Goal: Check status: Check status

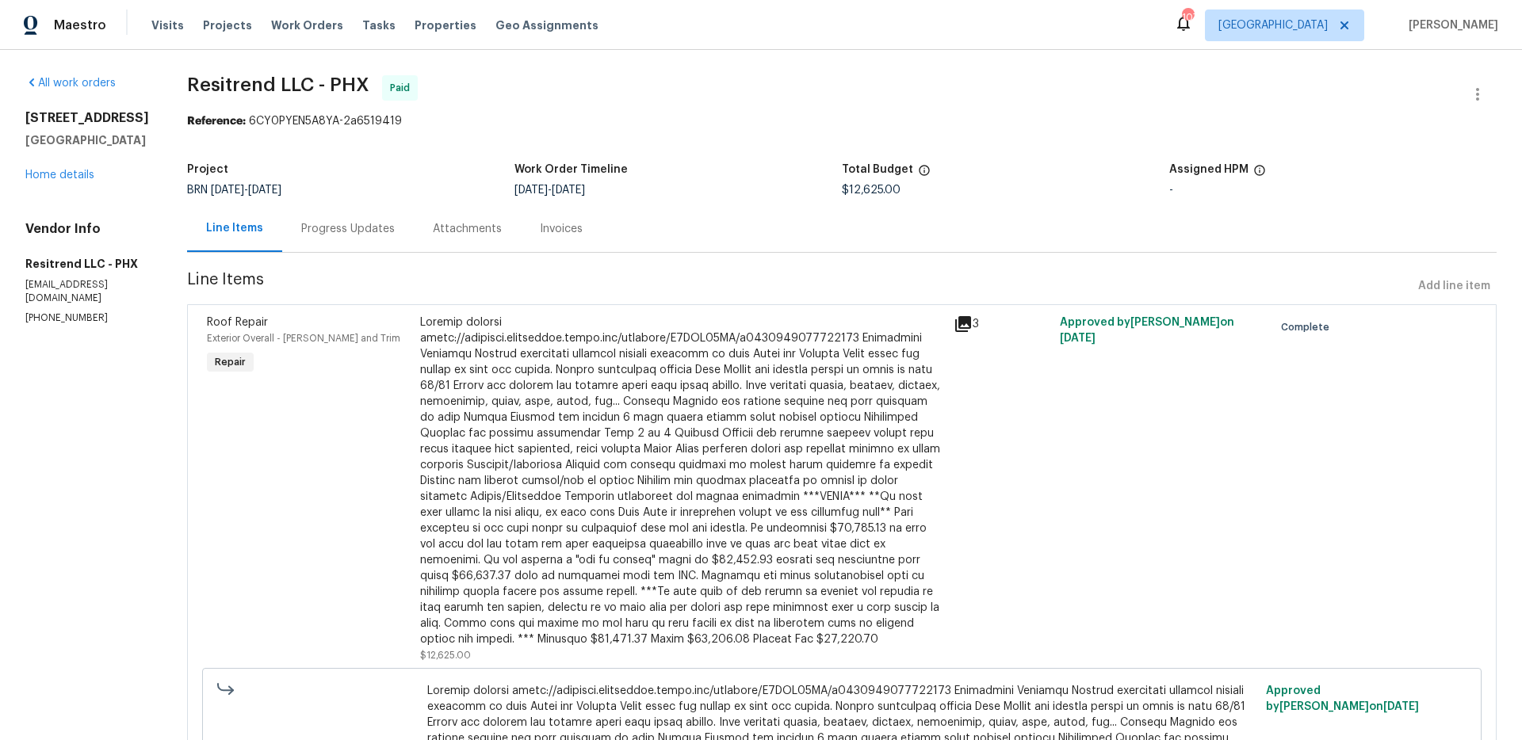
click at [361, 235] on div "Progress Updates" at bounding box center [348, 229] width 94 height 16
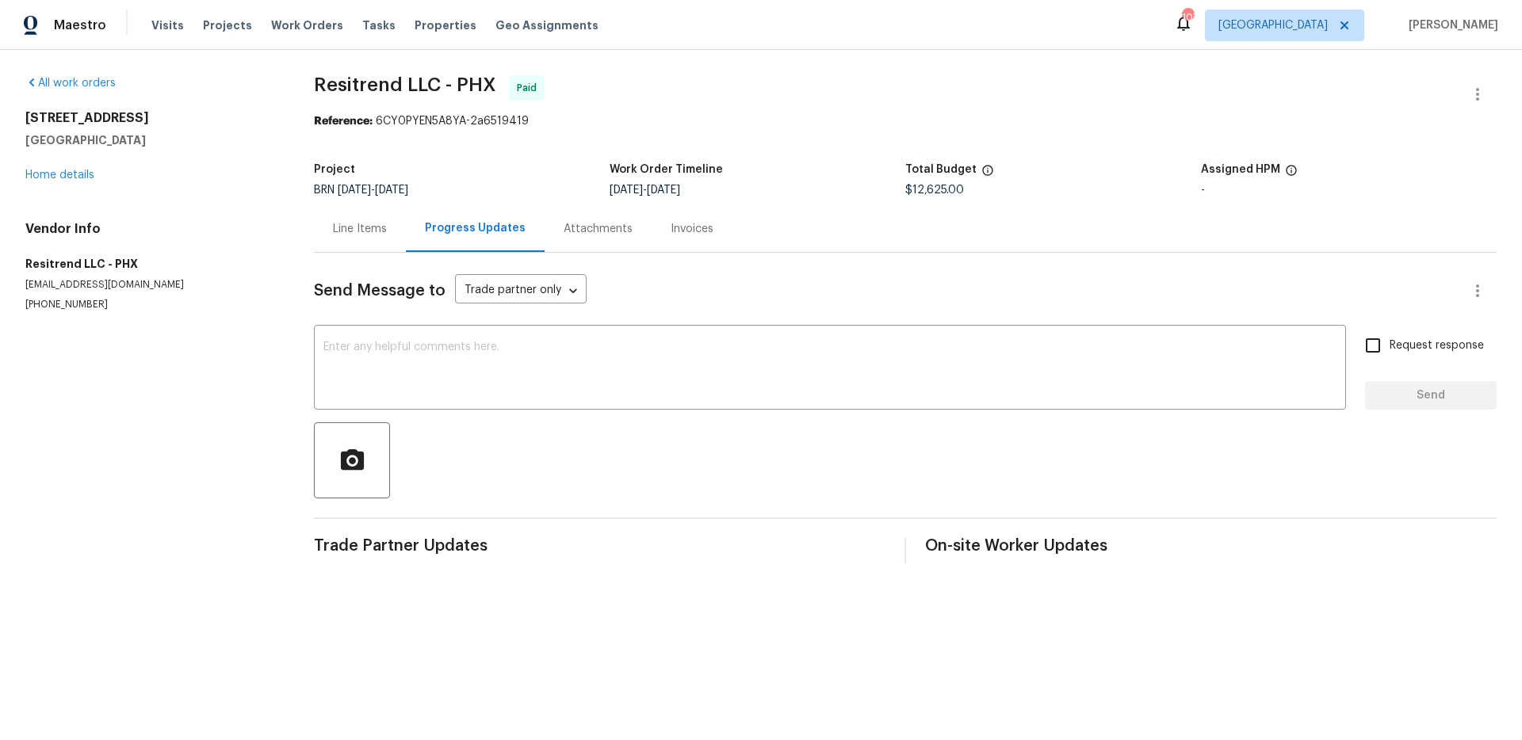
click at [602, 230] on div "Attachments" at bounding box center [598, 229] width 69 height 16
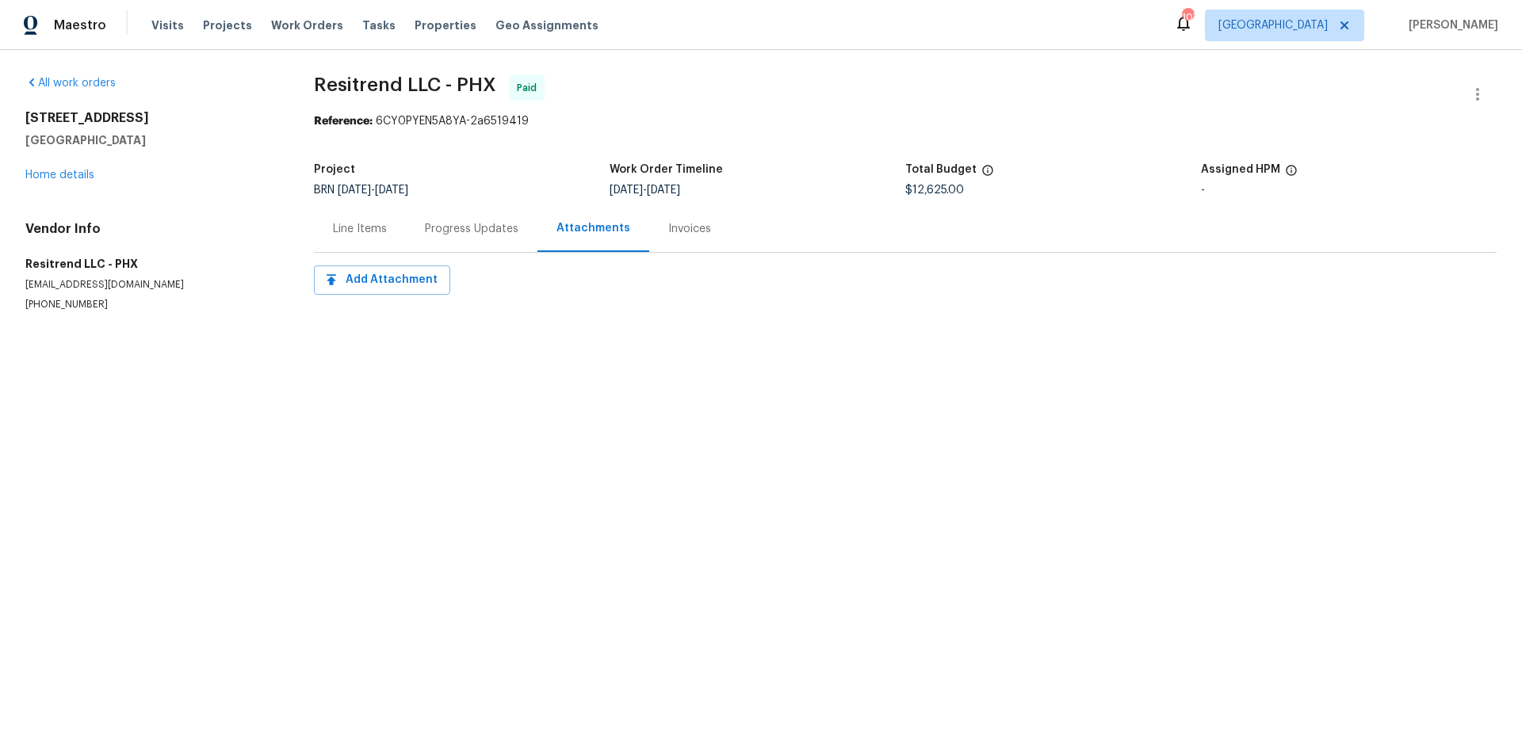
click at [346, 231] on div "Line Items" at bounding box center [360, 229] width 54 height 16
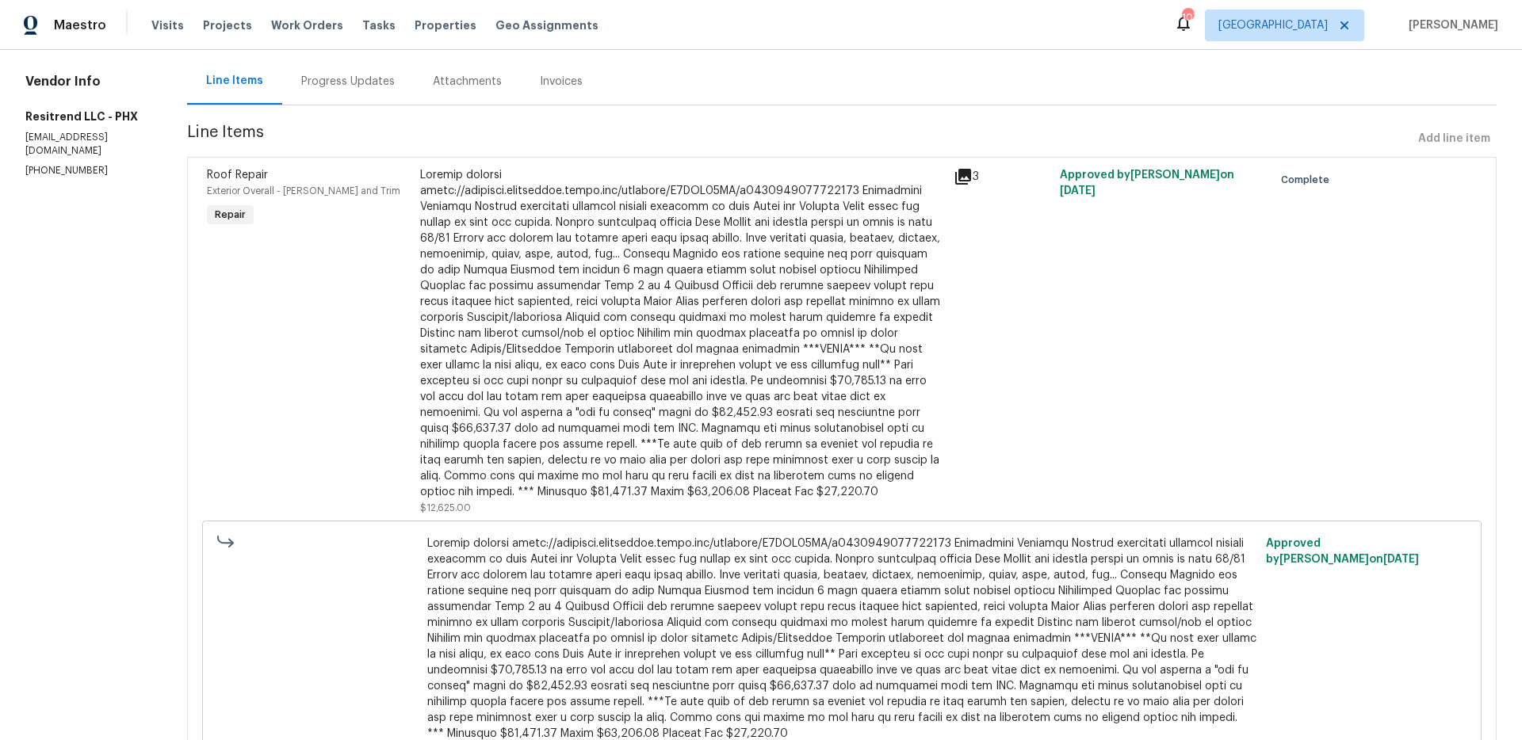
scroll to position [231, 0]
